Goal: Check status: Check status

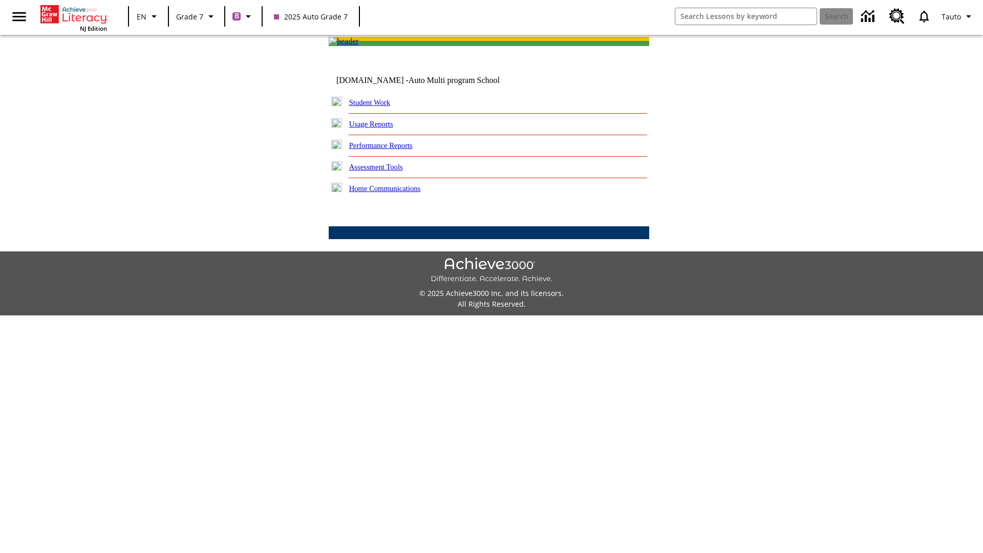
click at [376, 106] on link "Student Work" at bounding box center [369, 102] width 41 height 8
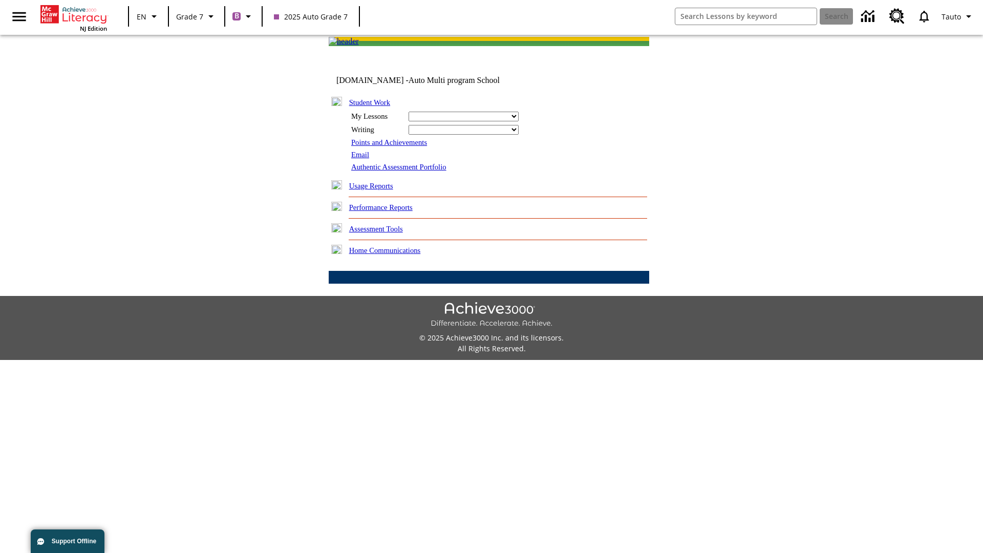
select select "/options/reports/?report_id=24&atype=7&section=2"
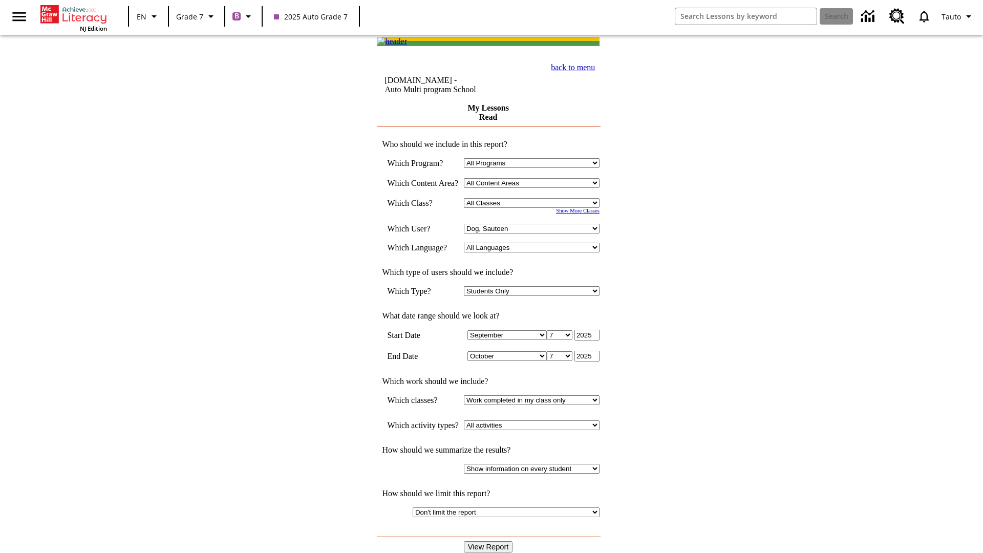
select select "21437138"
select select "4"
type input "2024"
click at [489, 541] on input "View Report" at bounding box center [488, 546] width 49 height 11
